Goal: Communication & Community: Answer question/provide support

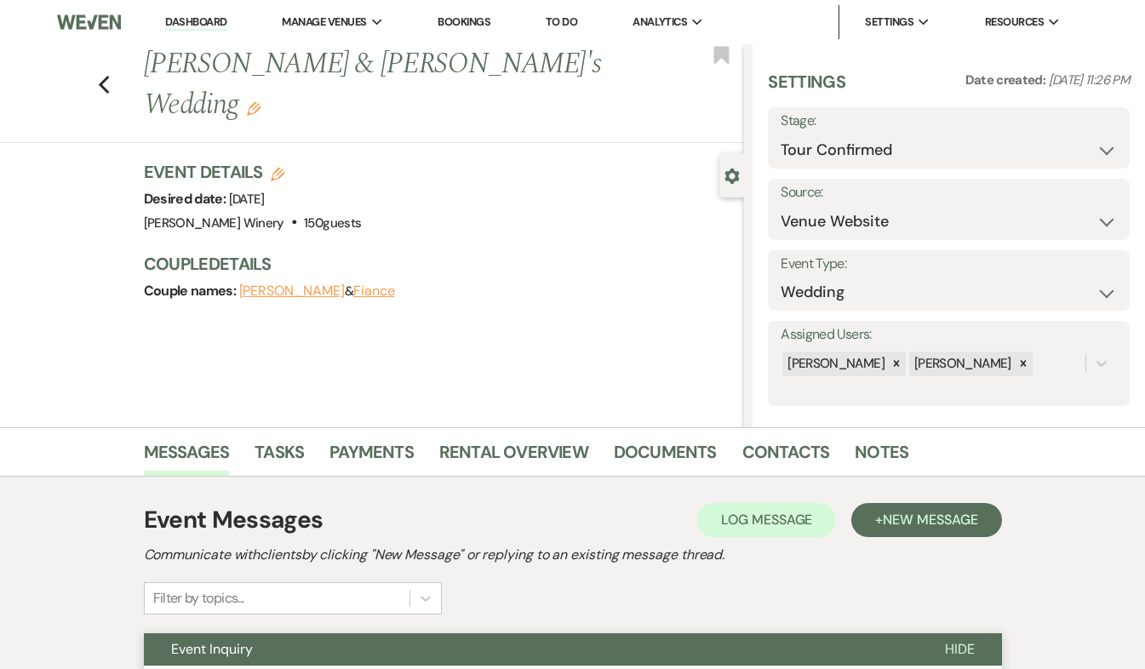
select select "4"
select select "5"
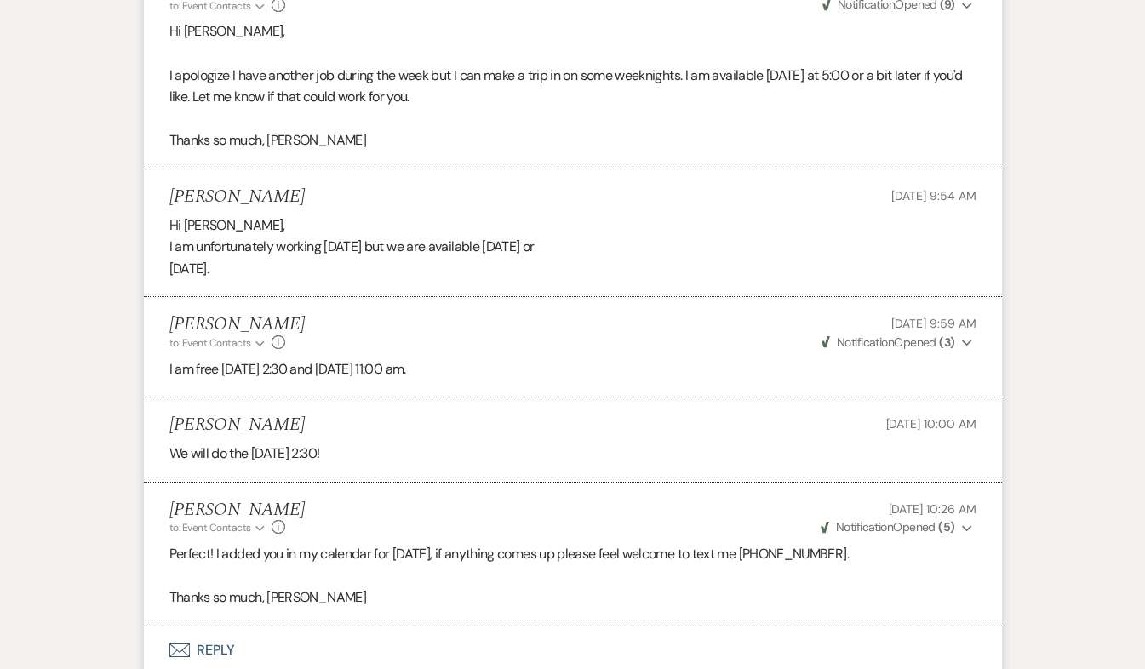
scroll to position [1614, 0]
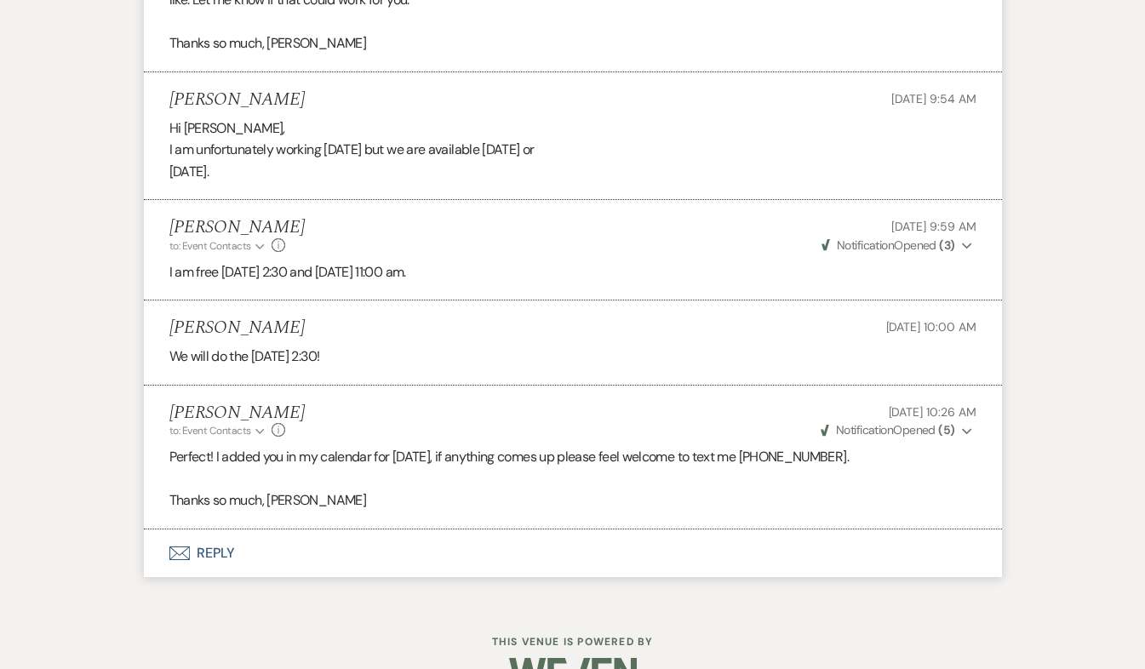
click at [220, 557] on button "Envelope Reply" at bounding box center [573, 553] width 858 height 48
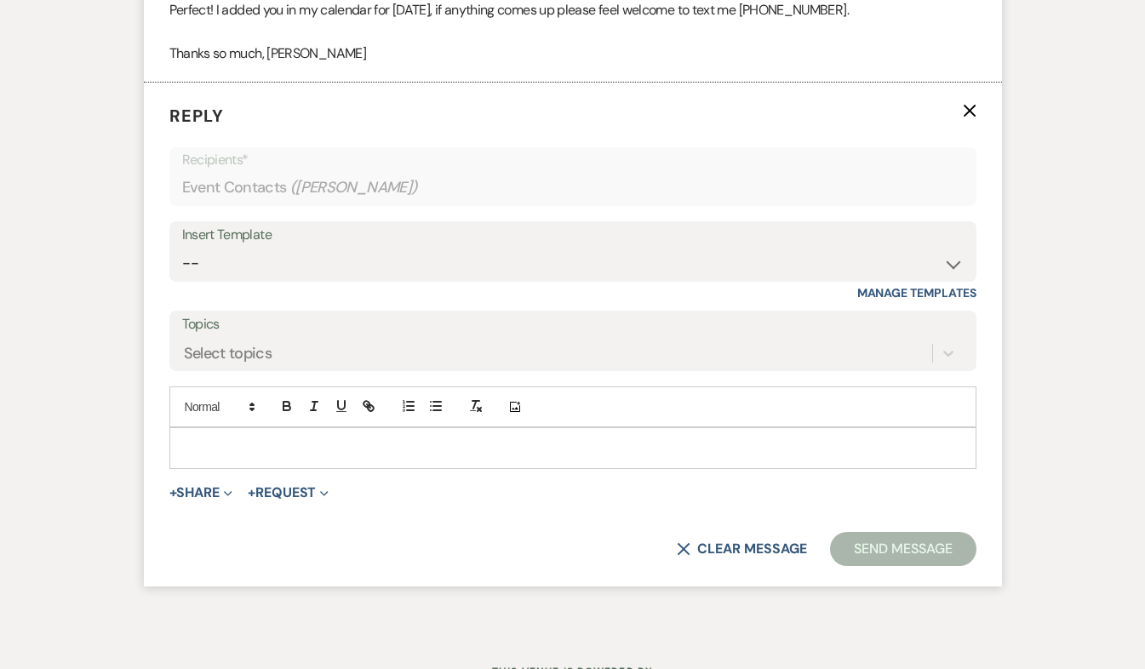
scroll to position [2061, 0]
click at [198, 441] on p at bounding box center [573, 447] width 780 height 19
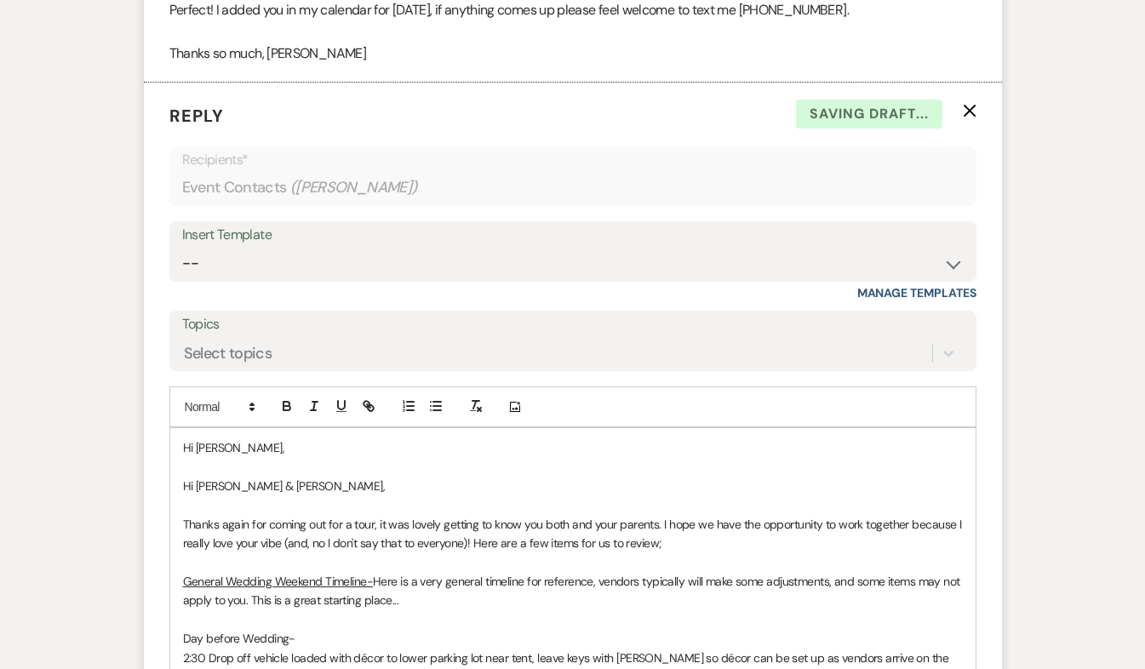
click at [287, 486] on p "Hi [PERSON_NAME] & [PERSON_NAME]," at bounding box center [573, 486] width 780 height 19
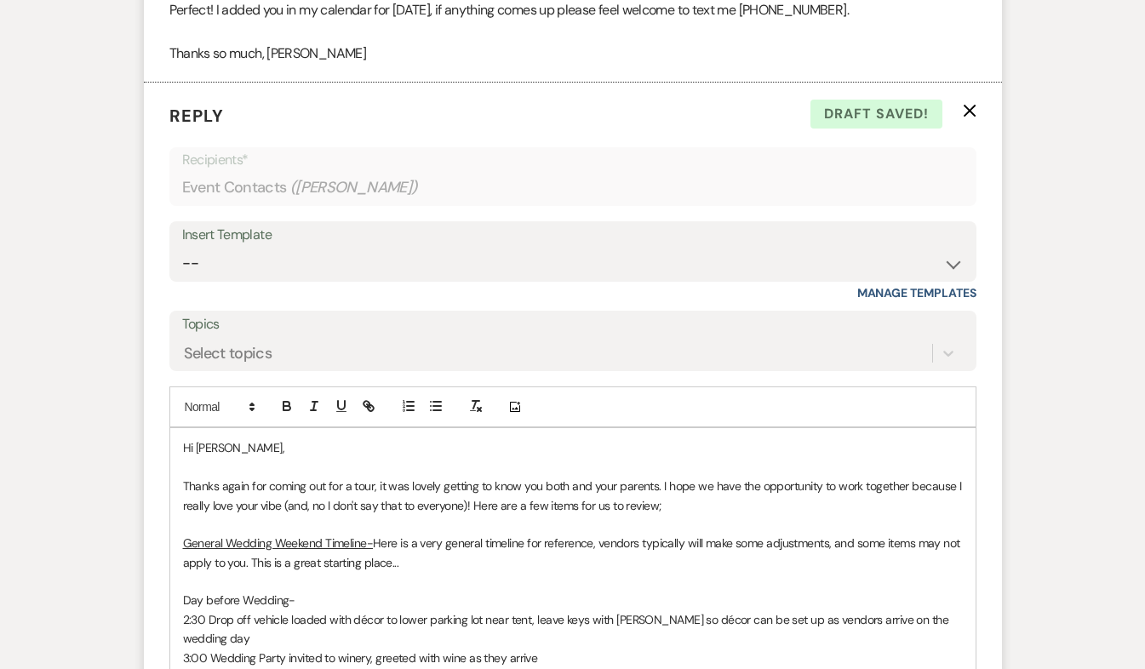
click at [377, 482] on span "Thanks again for coming out for a tour, it was lovely getting to know you both …" at bounding box center [573, 495] width 781 height 34
click at [708, 481] on span "Thanks again for coming out for a tour, last week. it was lovely getting to kno…" at bounding box center [574, 495] width 782 height 34
click at [522, 498] on span "Thanks again for coming out for a tour, last week. it was lovely getting to kno…" at bounding box center [573, 495] width 780 height 34
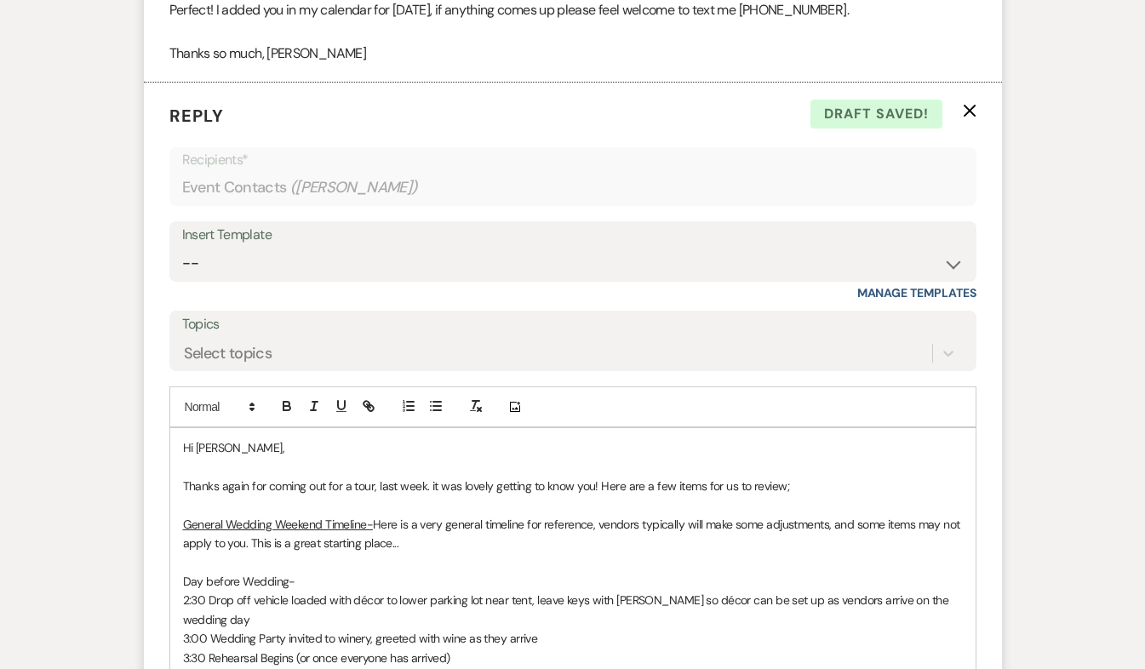
click at [432, 484] on span "Thanks again for coming out for a tour, last week. it was lovely getting to kno…" at bounding box center [486, 485] width 607 height 15
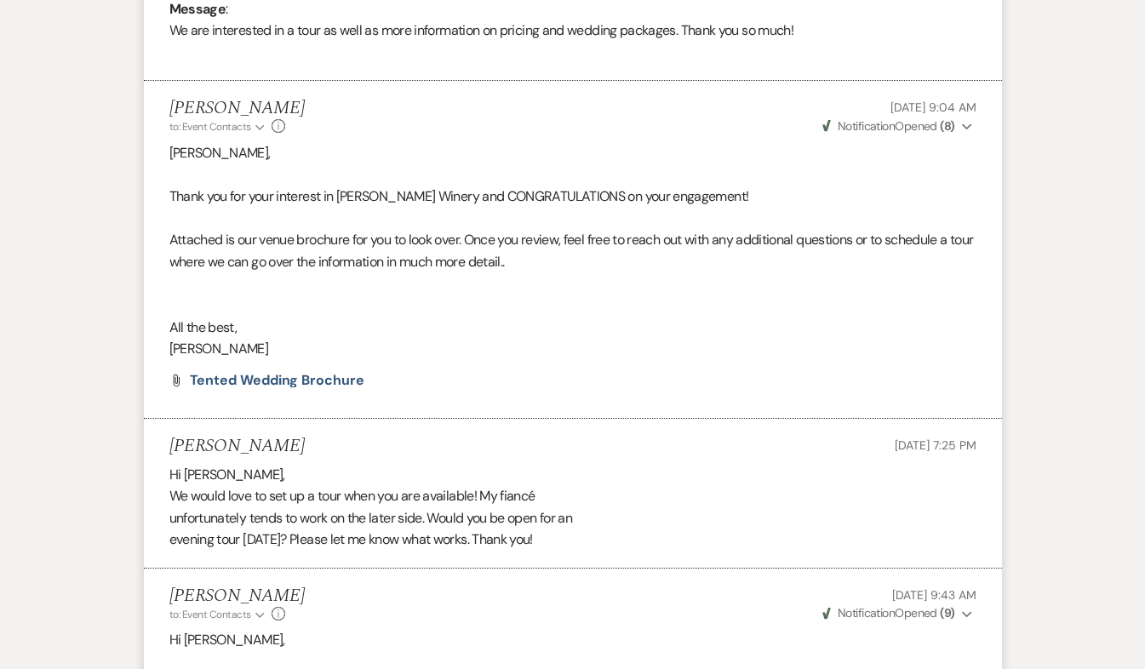
scroll to position [889, 0]
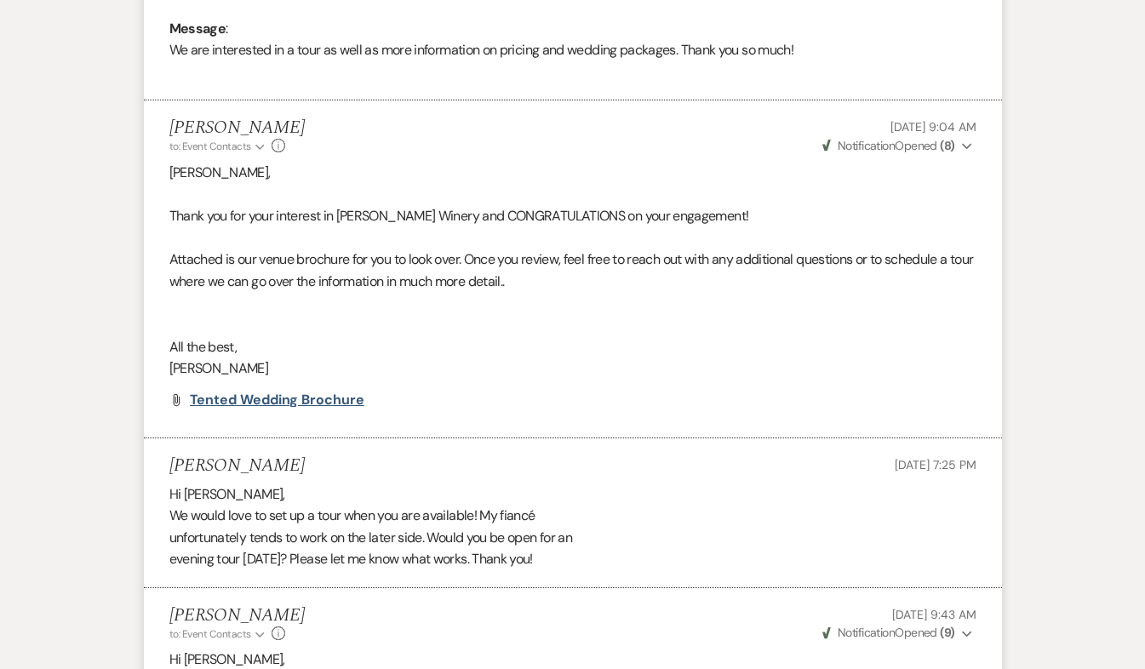
click at [344, 403] on span "Tented Wedding Brochure" at bounding box center [277, 400] width 174 height 18
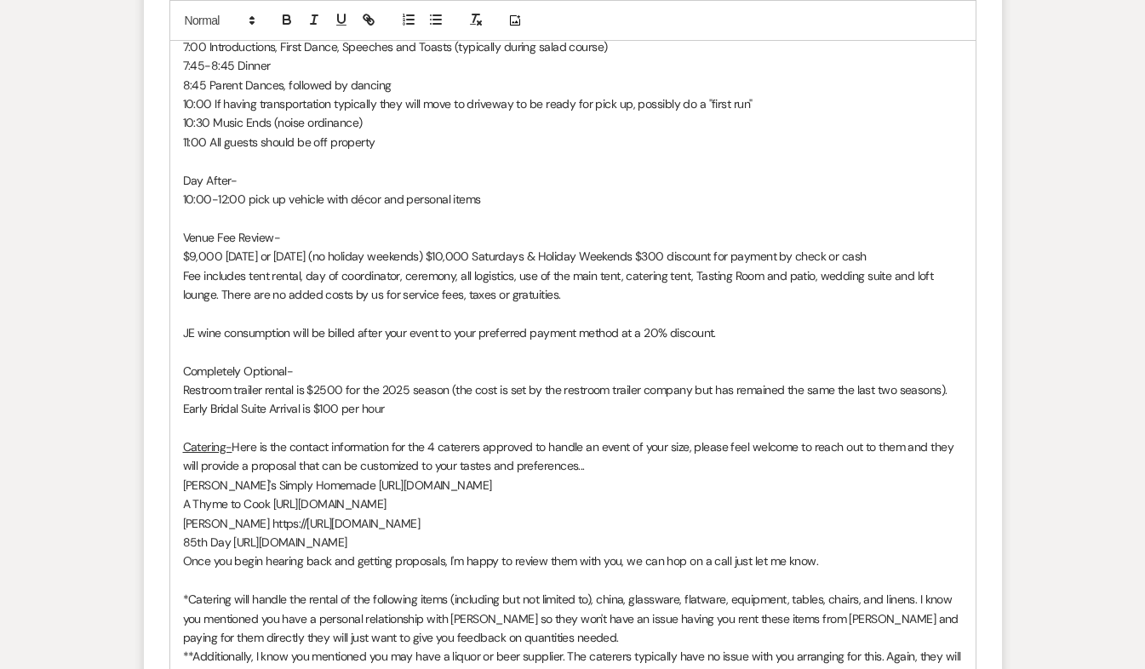
scroll to position [2992, 0]
